Goal: Task Accomplishment & Management: Use online tool/utility

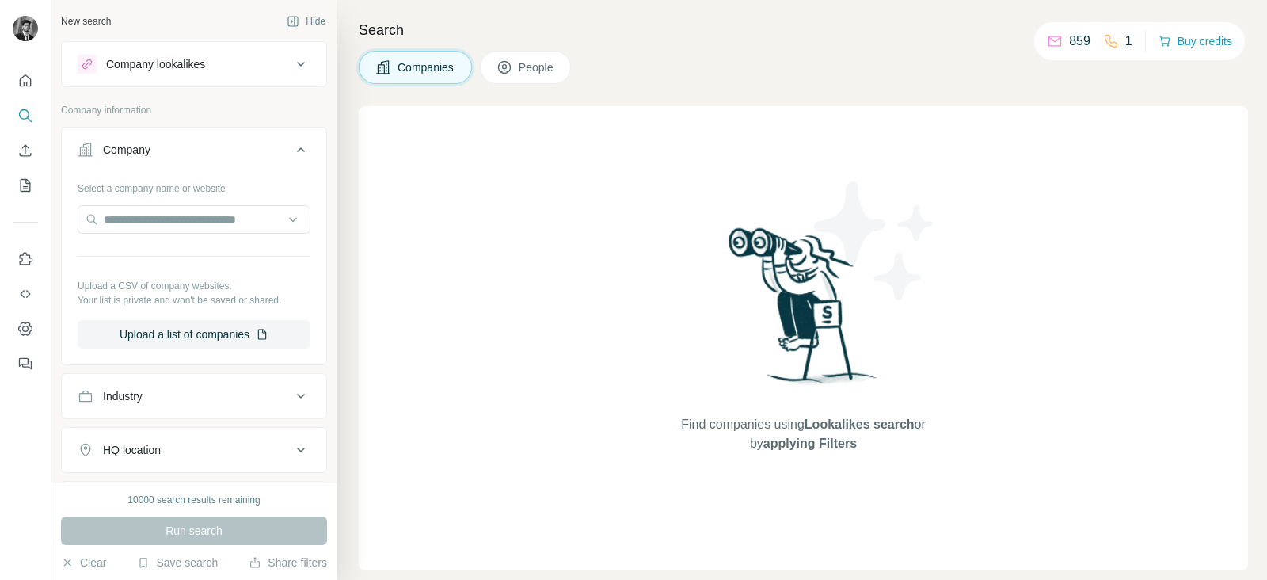
click at [165, 334] on button "Upload a list of companies" at bounding box center [194, 334] width 233 height 29
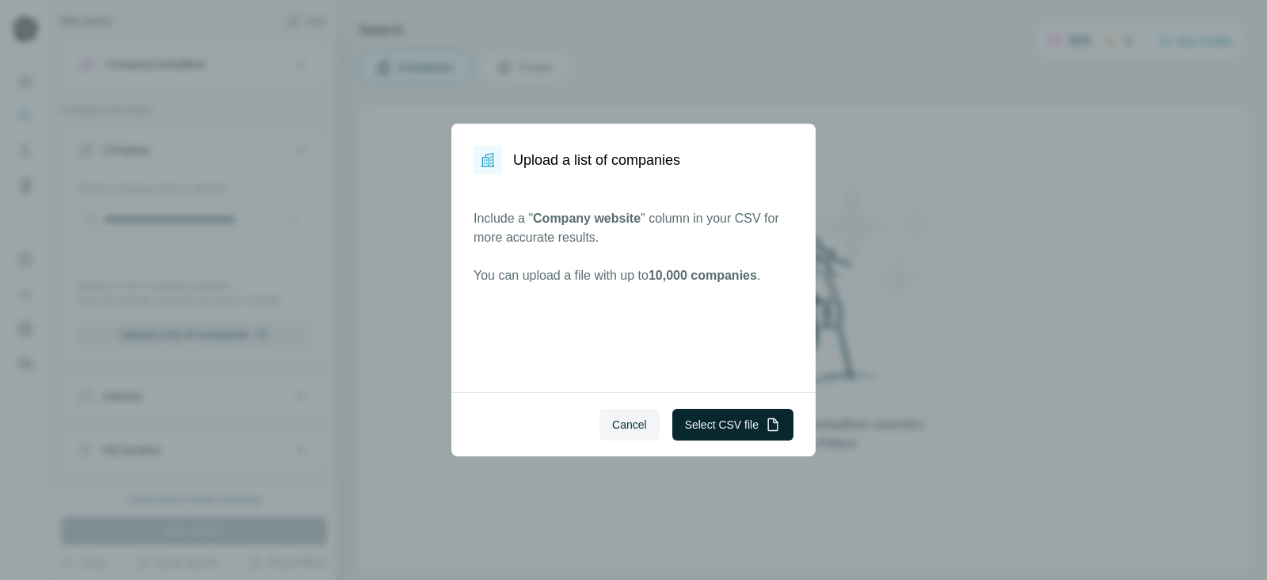
click at [745, 420] on button "Select CSV file" at bounding box center [733, 425] width 121 height 32
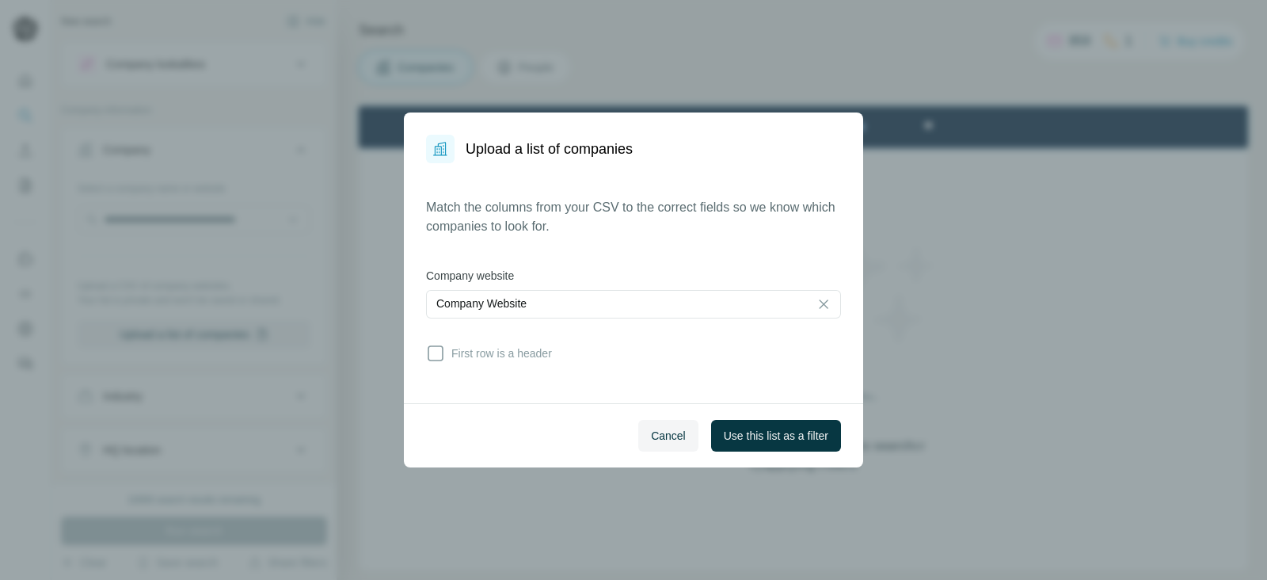
click at [426, 337] on div "Match the columns from your CSV to the correct fields so we know which companie…" at bounding box center [633, 283] width 415 height 170
click at [440, 363] on div "Match the columns from your CSV to the correct fields so we know which companie…" at bounding box center [633, 283] width 415 height 170
click at [436, 354] on icon at bounding box center [435, 353] width 19 height 19
click at [796, 442] on span "Use this list as a filter" at bounding box center [776, 436] width 105 height 16
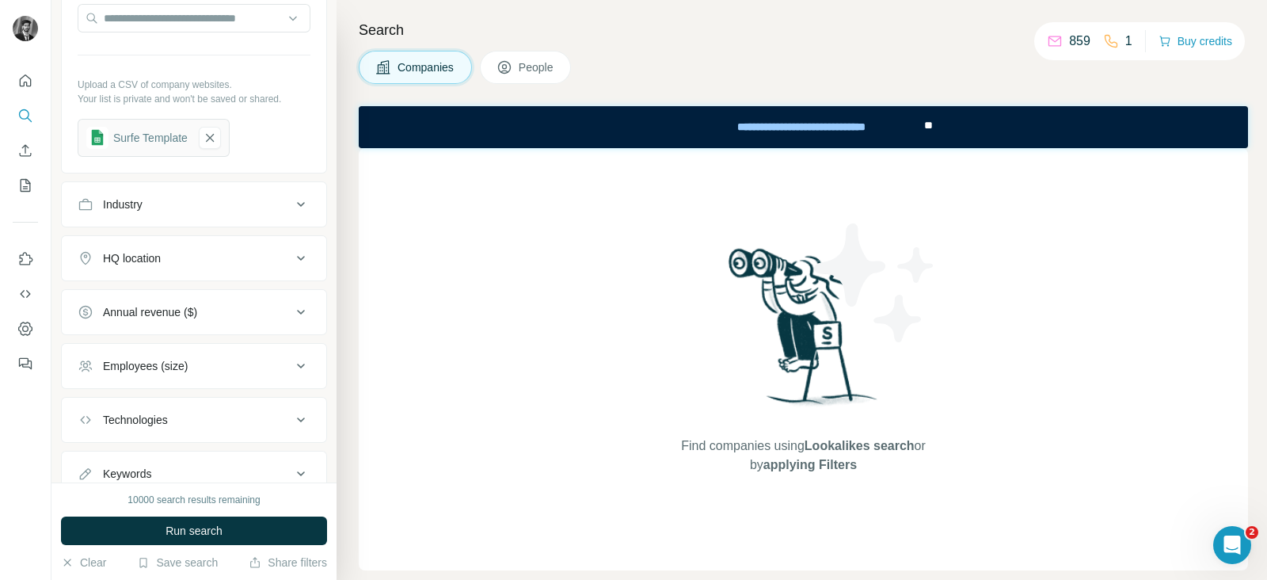
scroll to position [207, 0]
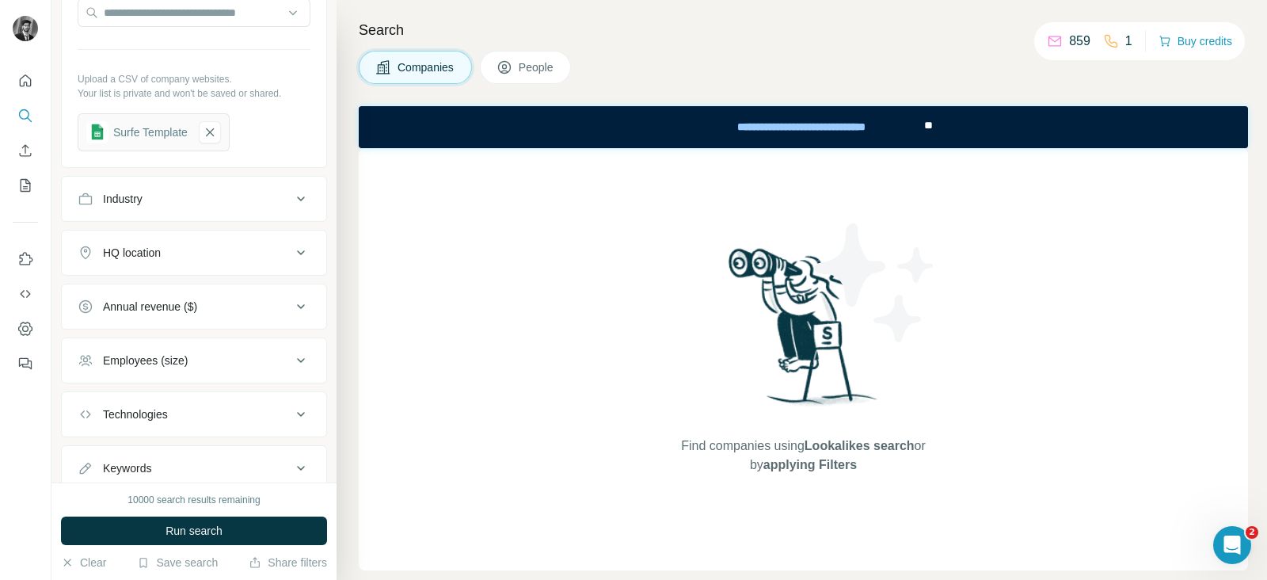
click at [292, 251] on icon at bounding box center [301, 252] width 19 height 19
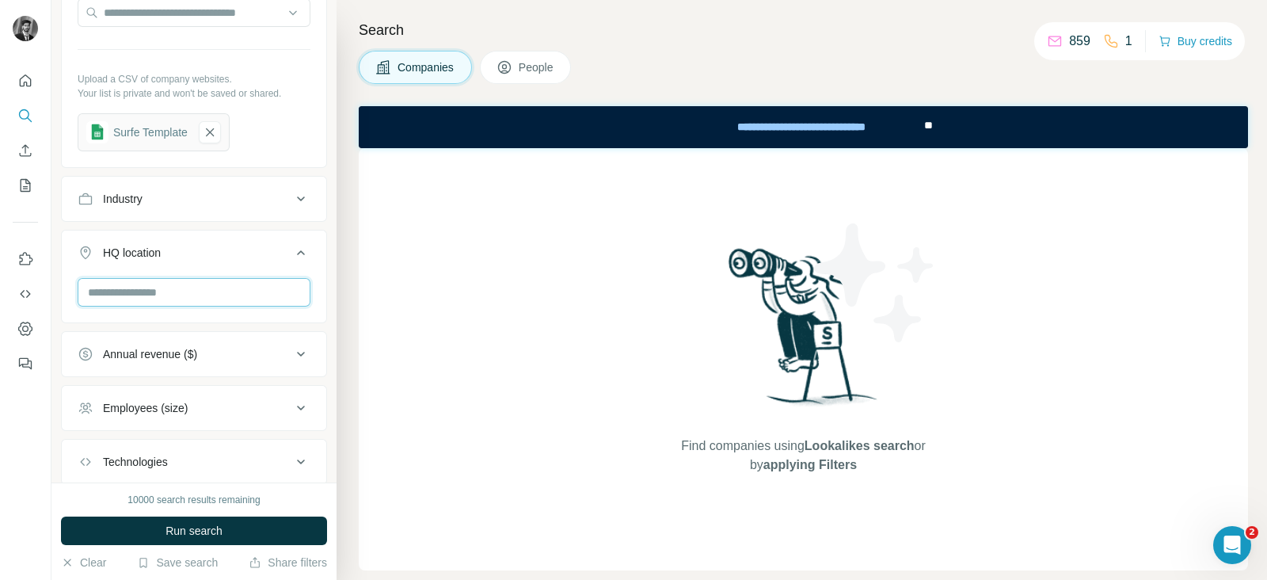
drag, startPoint x: 195, startPoint y: 294, endPoint x: 184, endPoint y: 273, distance: 24.1
click at [193, 292] on input "text" at bounding box center [194, 292] width 233 height 29
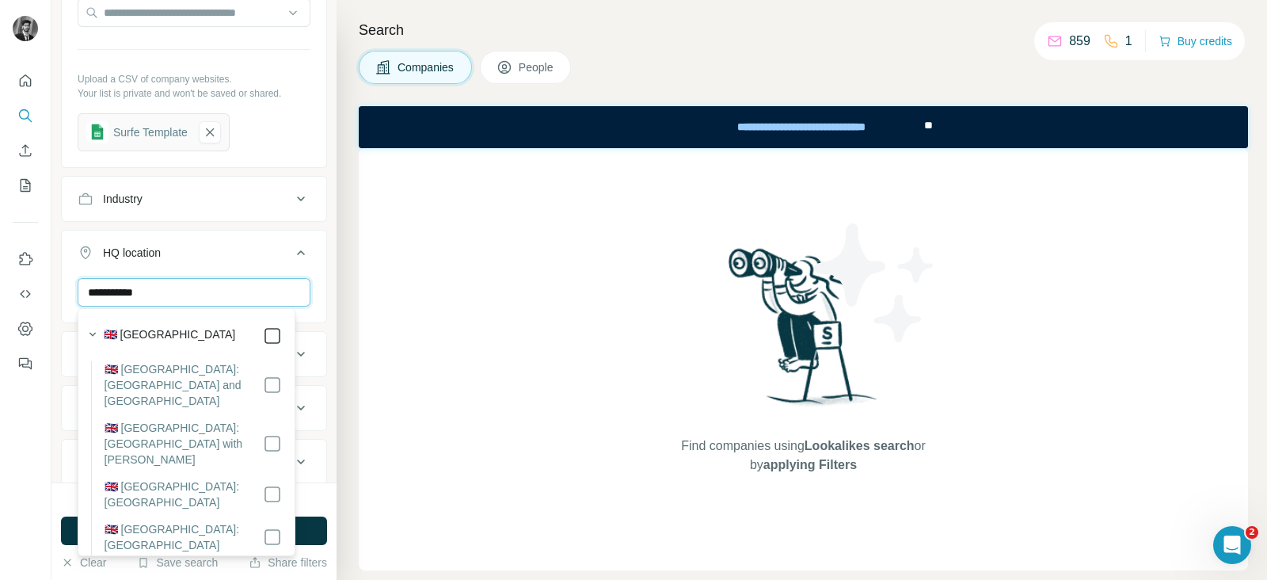
type input "**********"
click at [341, 271] on div "Search Companies People Find companies using Lookalikes search or by applying F…" at bounding box center [802, 290] width 931 height 580
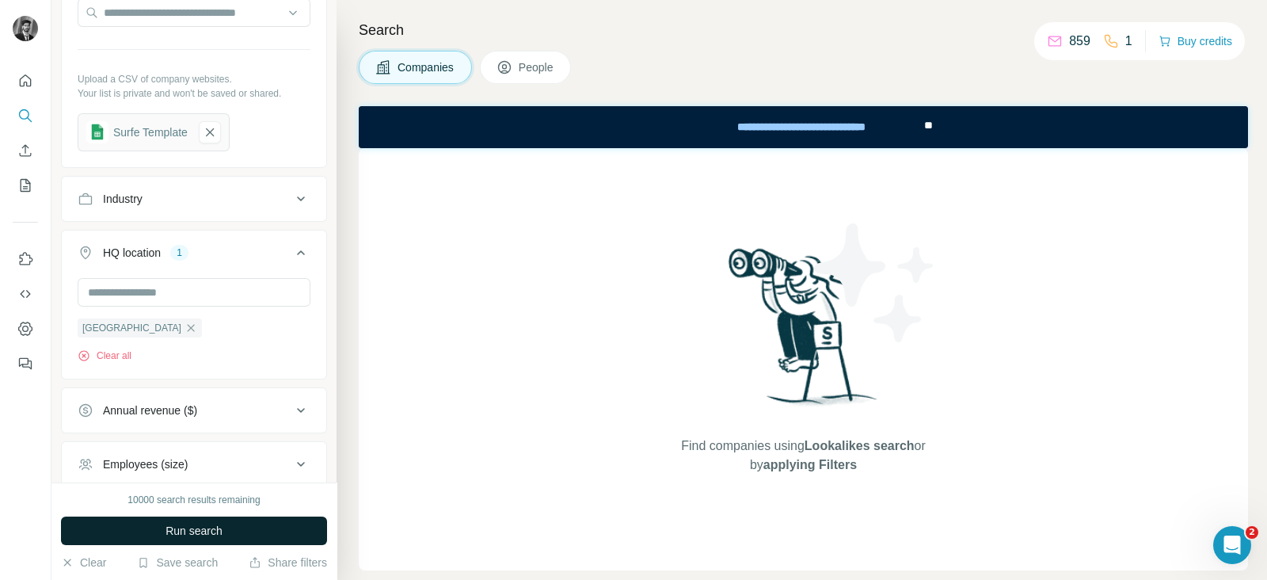
click at [194, 528] on span "Run search" at bounding box center [194, 531] width 57 height 16
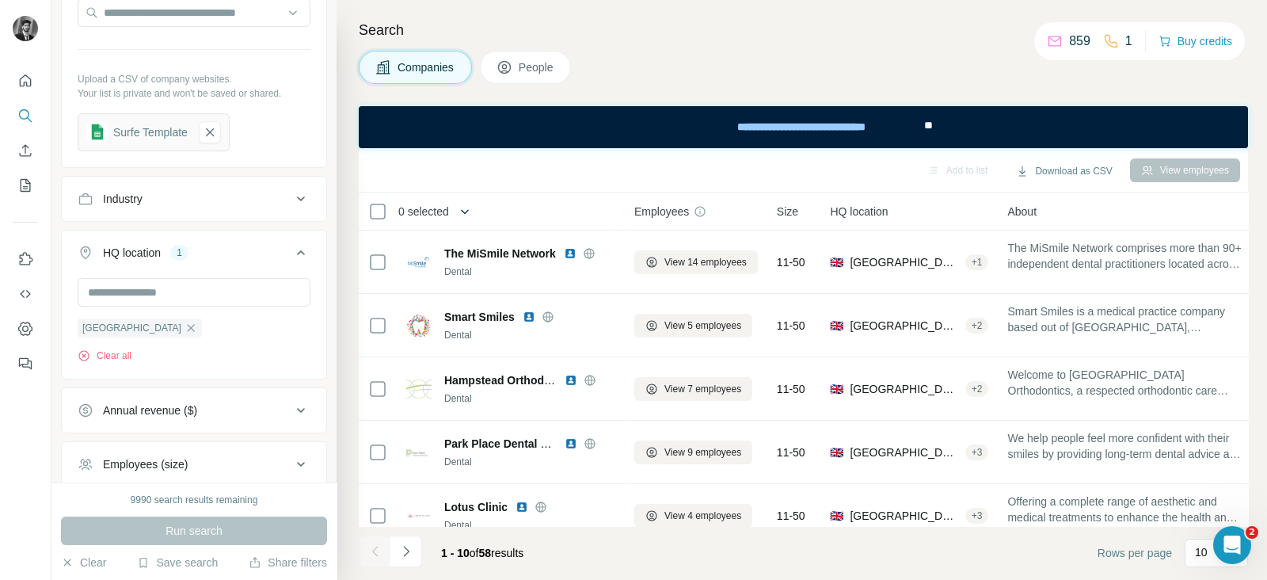
click at [465, 215] on icon "button" at bounding box center [465, 212] width 16 height 16
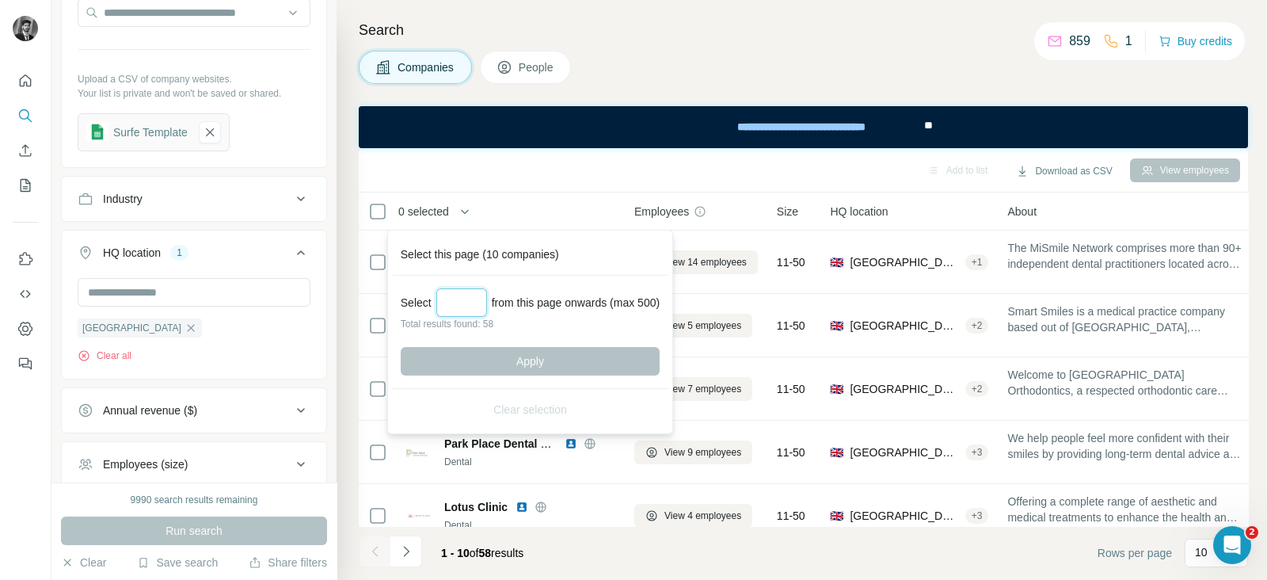
click at [471, 292] on input "Select a number (up to 500)" at bounding box center [461, 302] width 51 height 29
type input "**"
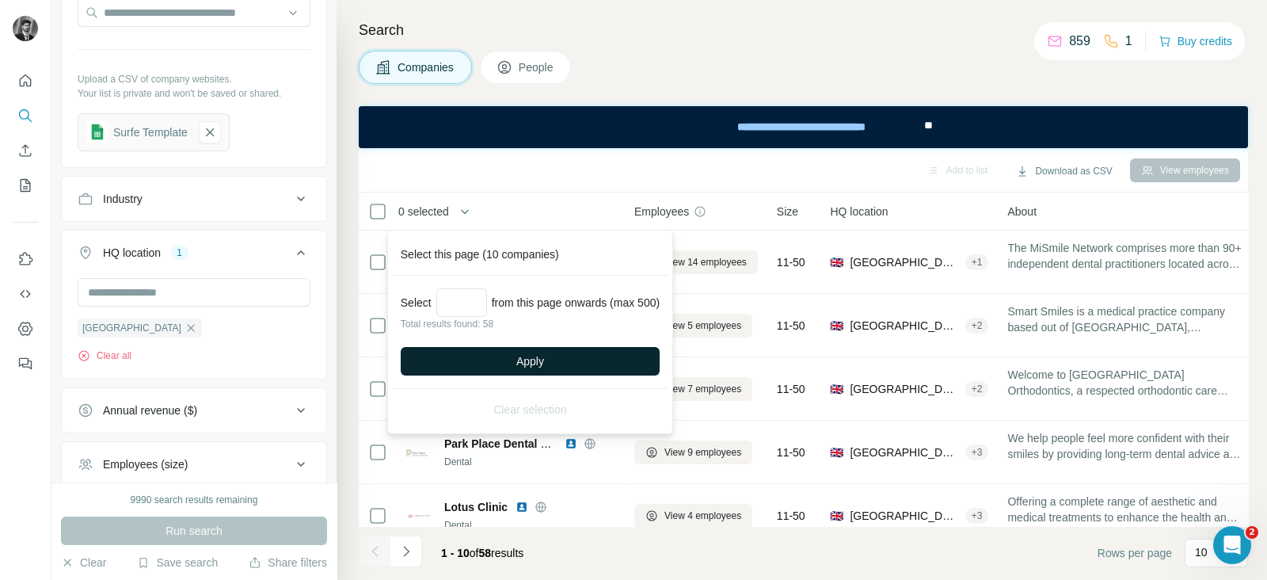
click at [529, 366] on span "Apply" at bounding box center [530, 361] width 28 height 16
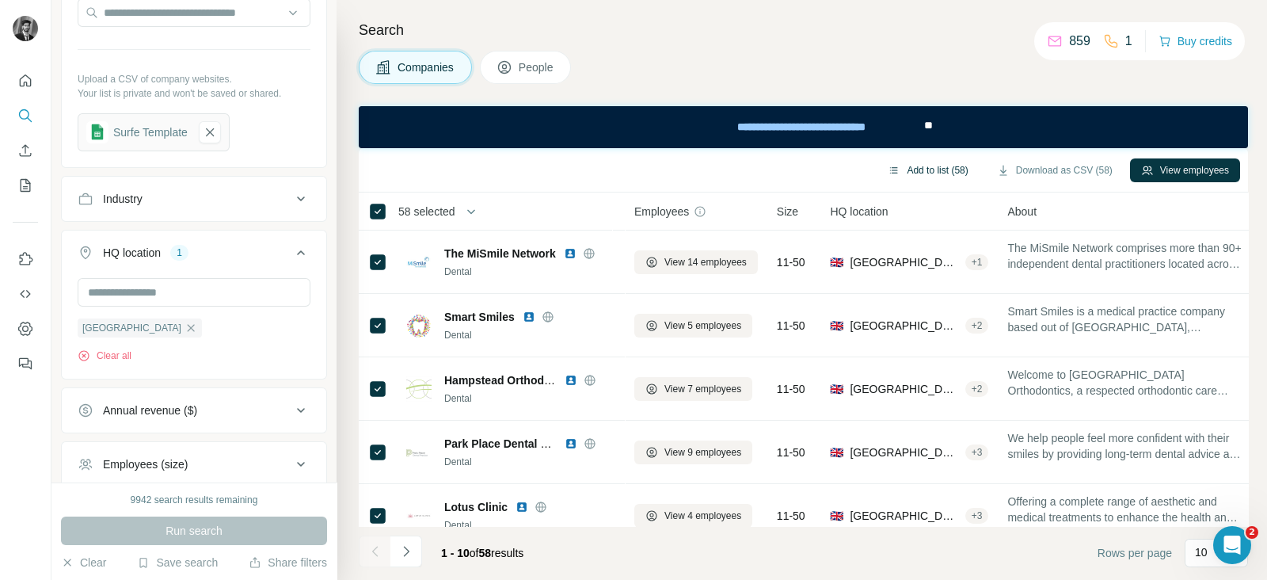
click at [928, 168] on button "Add to list (58)" at bounding box center [928, 170] width 102 height 24
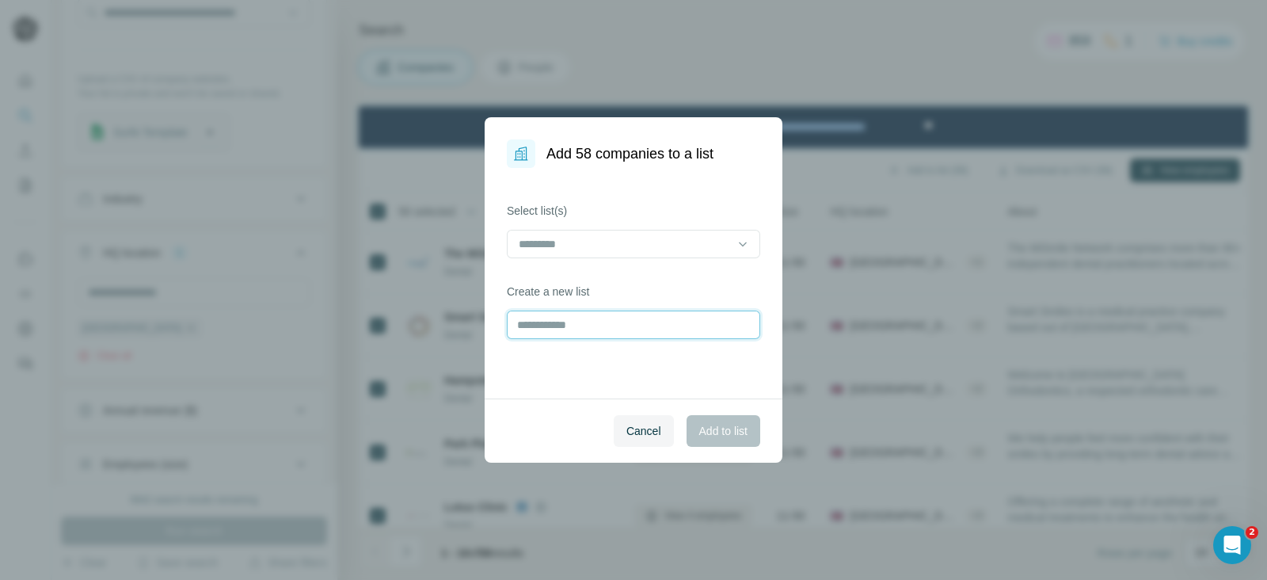
click at [598, 327] on input "text" at bounding box center [633, 325] width 253 height 29
type input "*********"
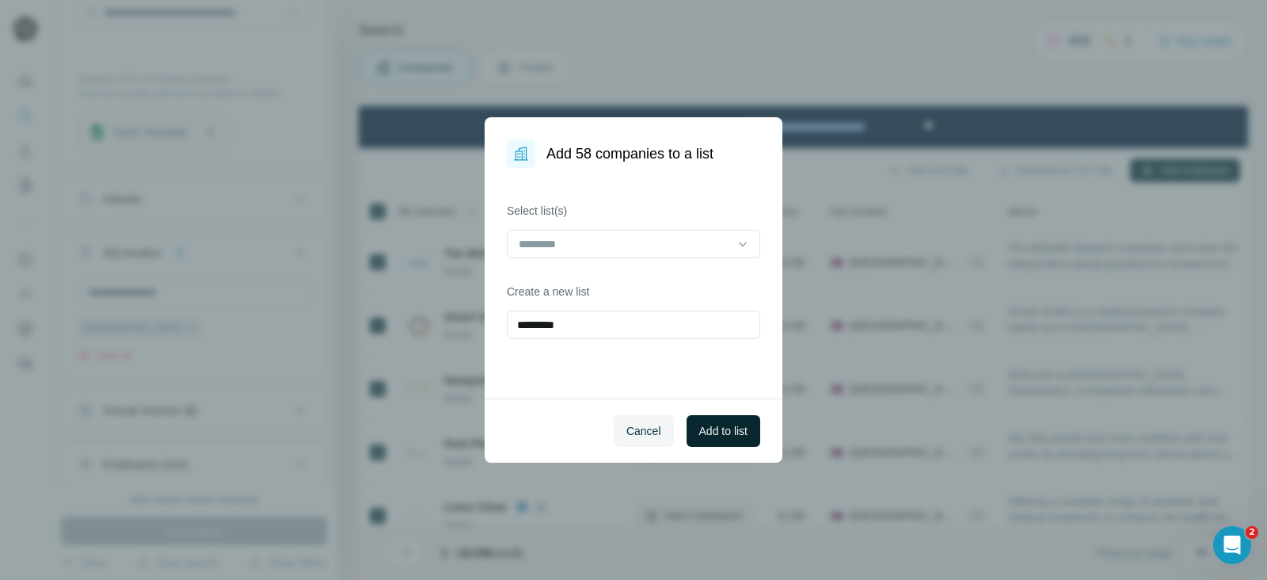
click at [731, 425] on span "Add to list" at bounding box center [723, 431] width 48 height 16
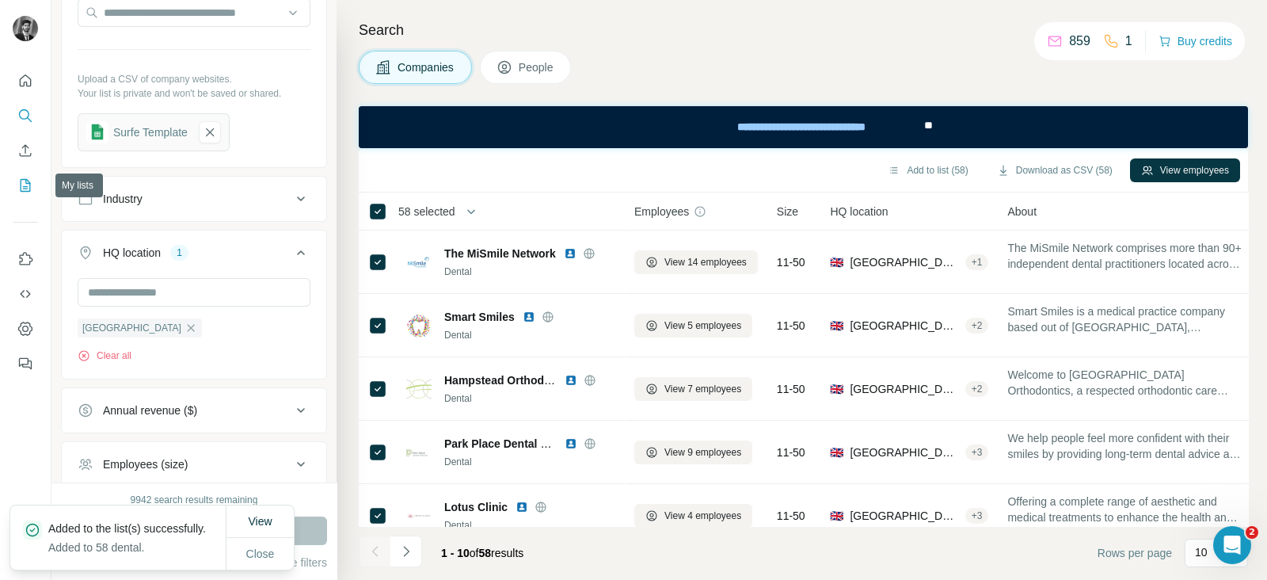
click at [30, 180] on icon "My lists" at bounding box center [25, 185] width 16 height 16
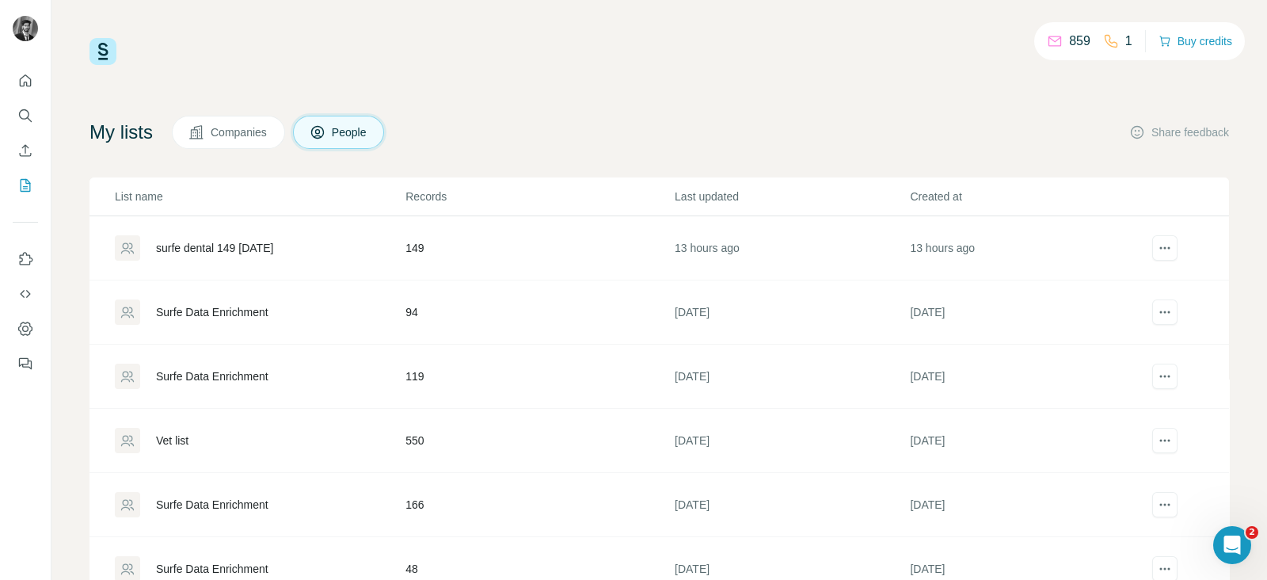
click at [219, 136] on span "Companies" at bounding box center [240, 132] width 58 height 16
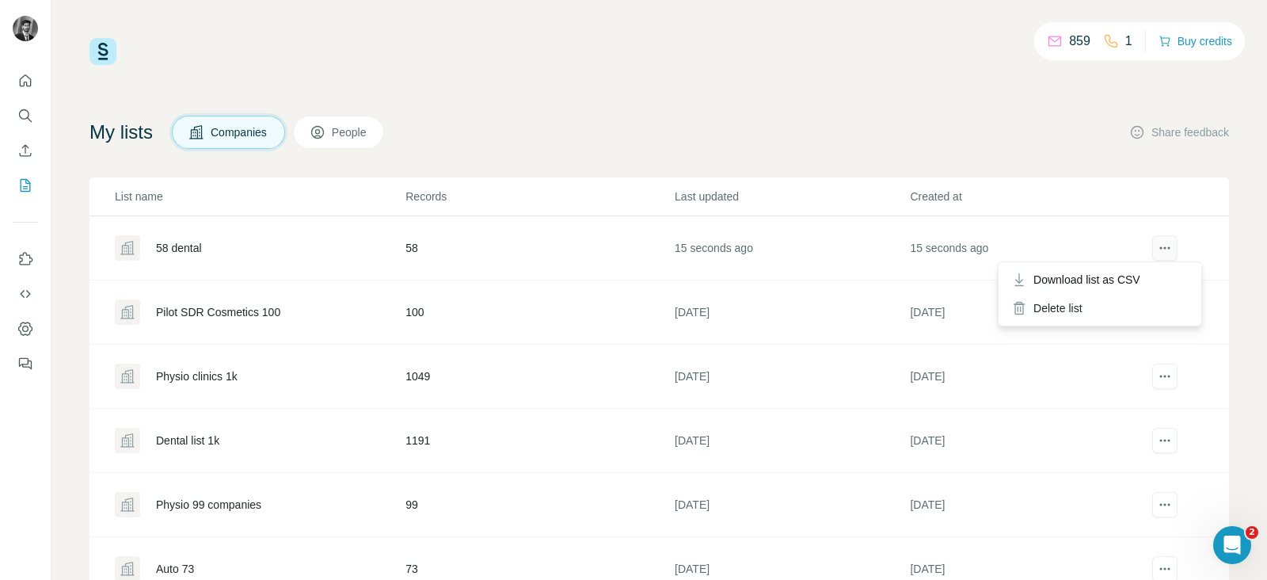
click at [1161, 253] on button "actions" at bounding box center [1165, 247] width 25 height 25
click at [1115, 282] on span "Download list as CSV" at bounding box center [1087, 280] width 107 height 16
click at [17, 148] on icon "Enrich CSV" at bounding box center [25, 151] width 16 height 16
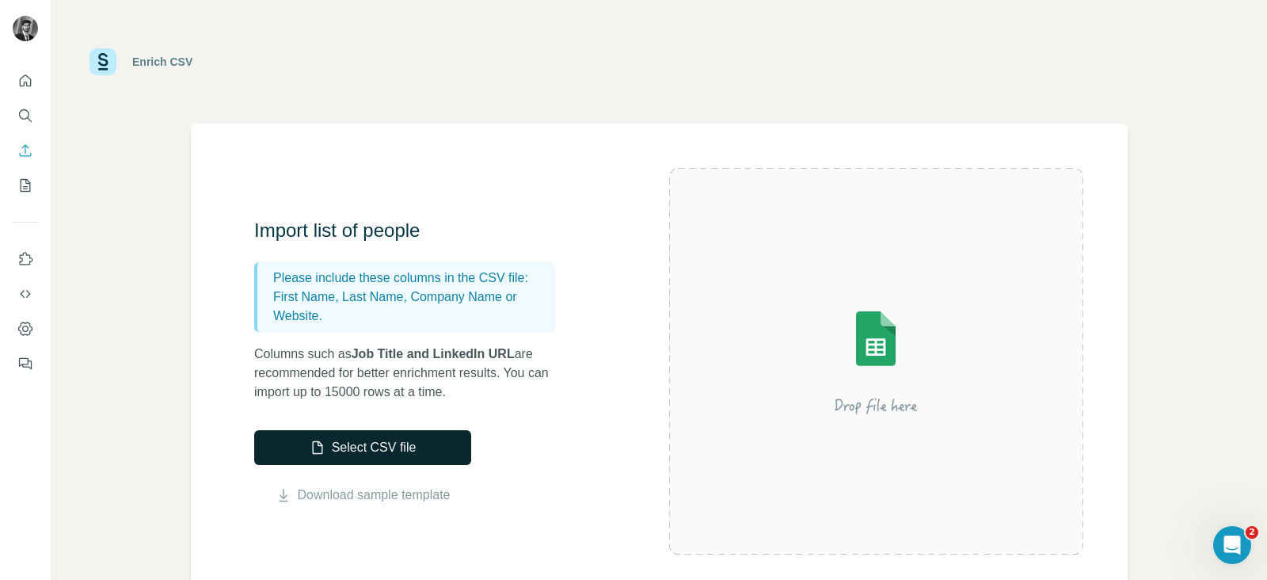
click at [304, 441] on button "Select CSV file" at bounding box center [362, 447] width 217 height 35
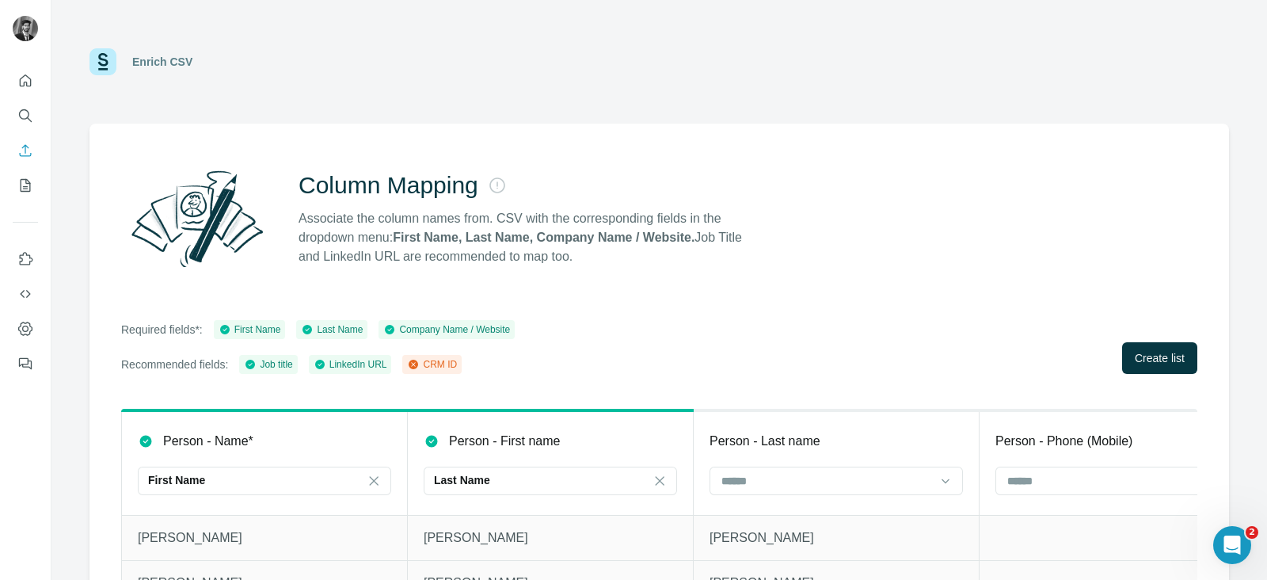
scroll to position [114, 0]
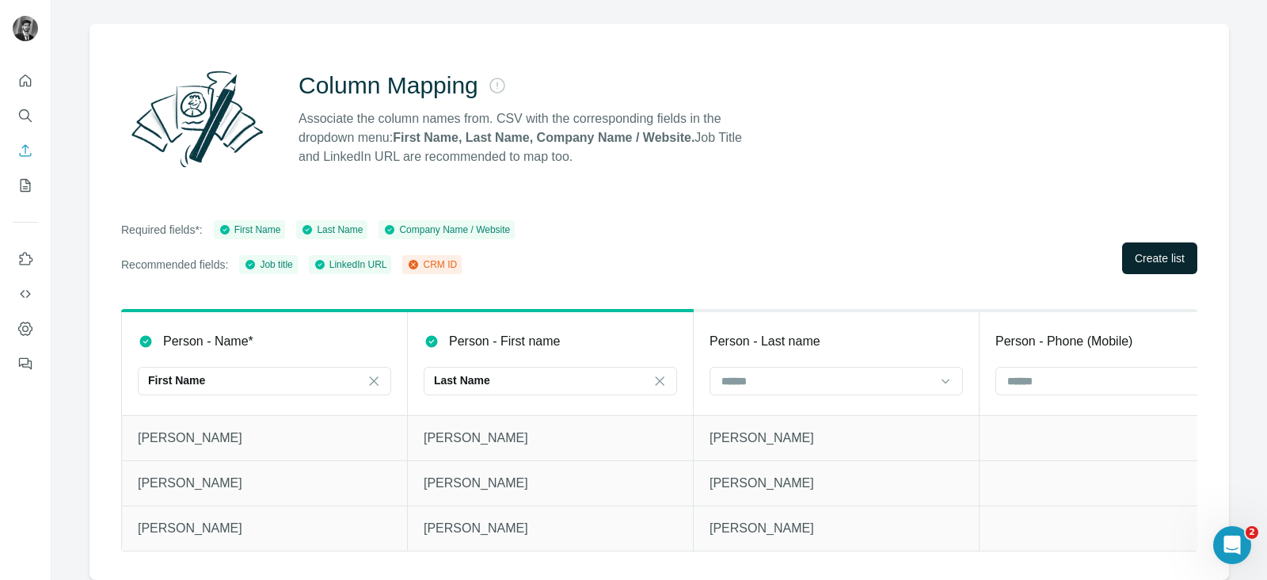
click at [1145, 250] on span "Create list" at bounding box center [1160, 258] width 50 height 16
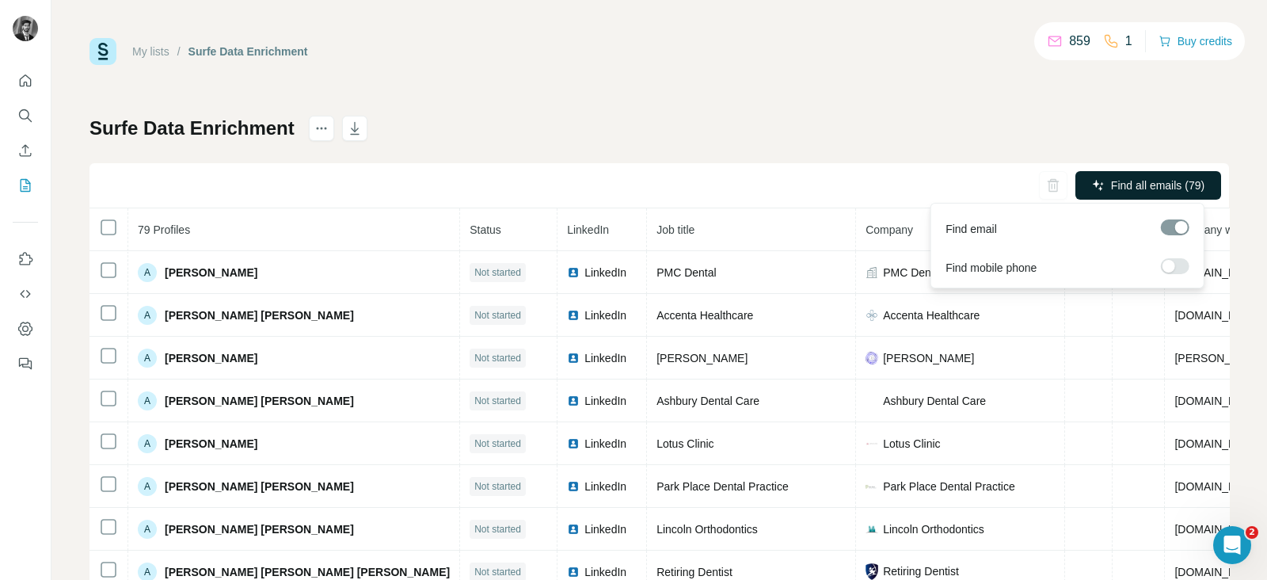
click at [1130, 181] on span "Find all emails (79)" at bounding box center [1157, 185] width 93 height 16
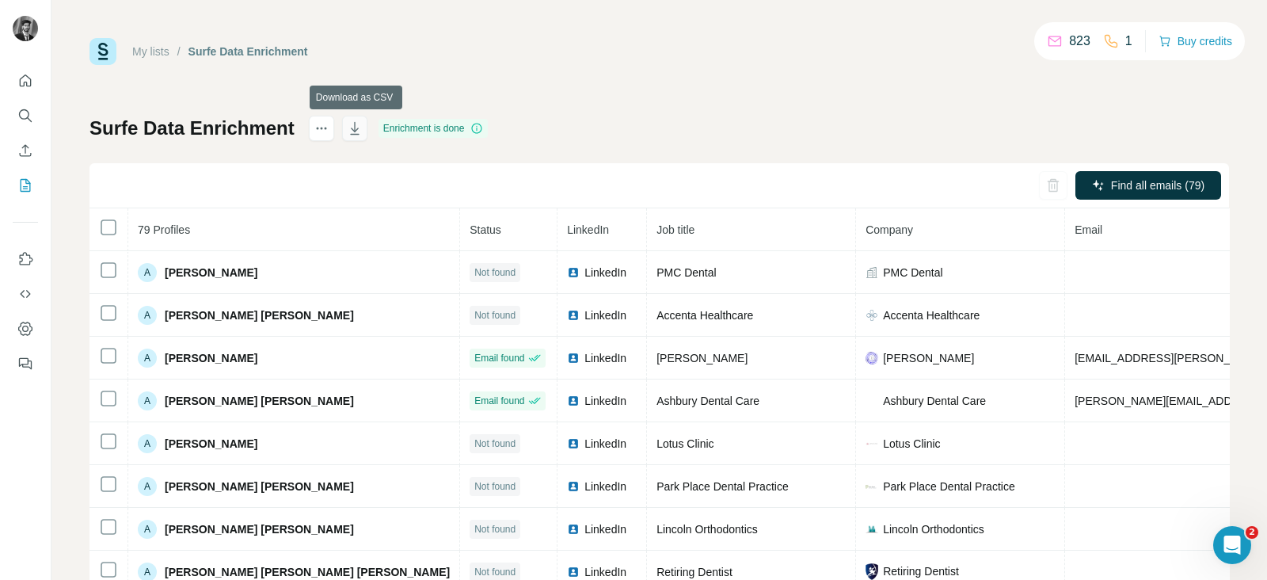
click at [356, 126] on icon "button" at bounding box center [354, 128] width 9 height 13
